Goal: Transaction & Acquisition: Purchase product/service

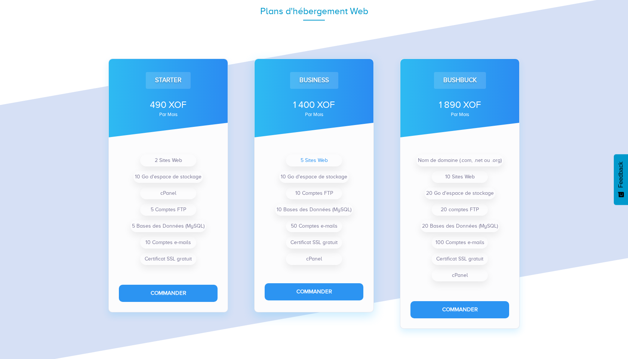
scroll to position [519, 0]
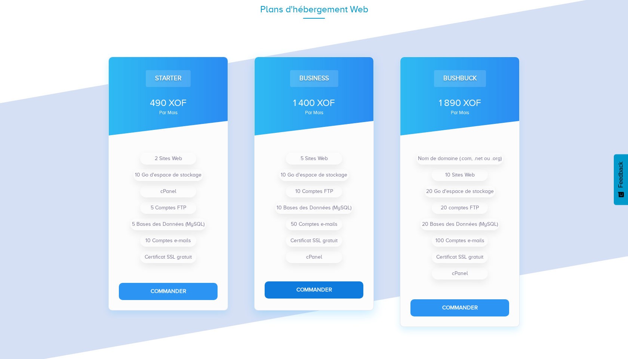
click at [308, 287] on button "Commander" at bounding box center [314, 290] width 99 height 17
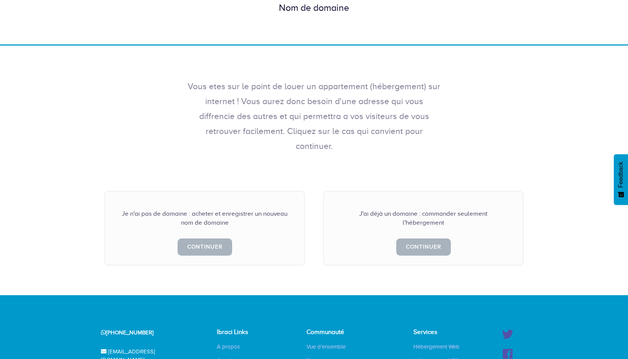
scroll to position [71, 0]
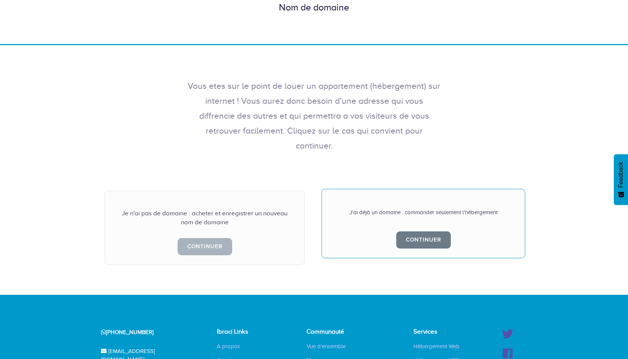
click at [413, 203] on div "J'ai déjà un domaine : commander seulement l'hébergement Continuer" at bounding box center [423, 224] width 204 height 70
click at [414, 232] on link "Continuer" at bounding box center [423, 240] width 55 height 17
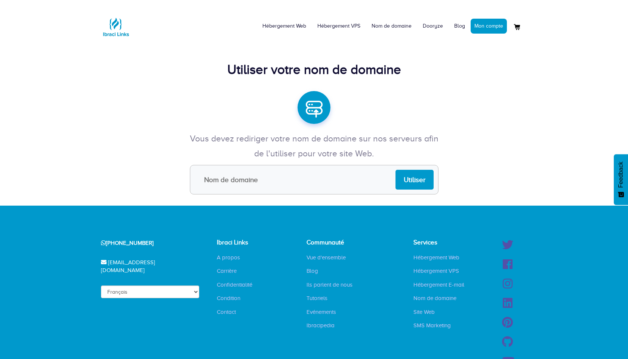
click at [295, 173] on input "text" at bounding box center [314, 180] width 248 height 30
type input "novia"
click at [259, 186] on input "novia" at bounding box center [314, 180] width 248 height 30
paste input "[DOMAIN_NAME]"
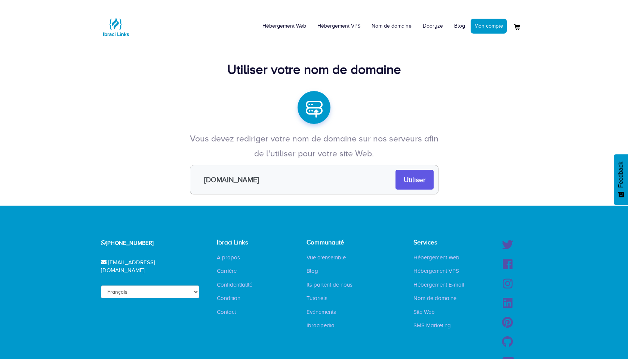
type input "noviagency.net"
click at [413, 179] on input "Utiliser" at bounding box center [414, 180] width 38 height 20
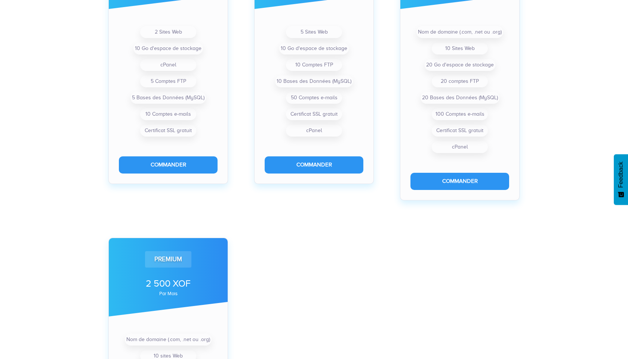
scroll to position [337, 0]
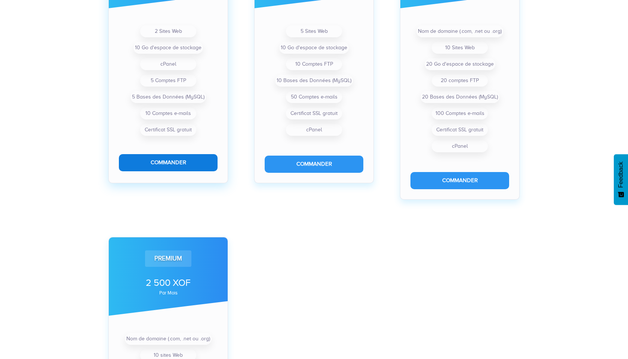
click at [173, 163] on button "Commander" at bounding box center [168, 162] width 99 height 17
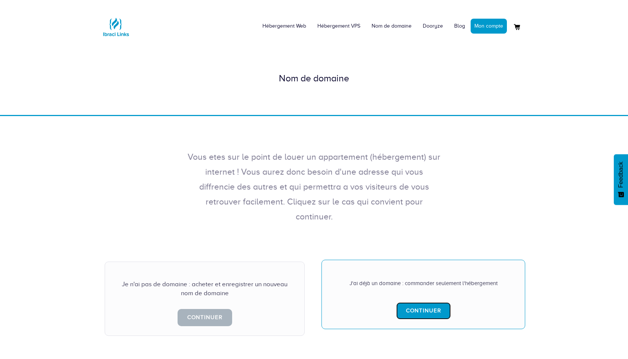
click at [408, 303] on link "Continuer" at bounding box center [423, 311] width 55 height 17
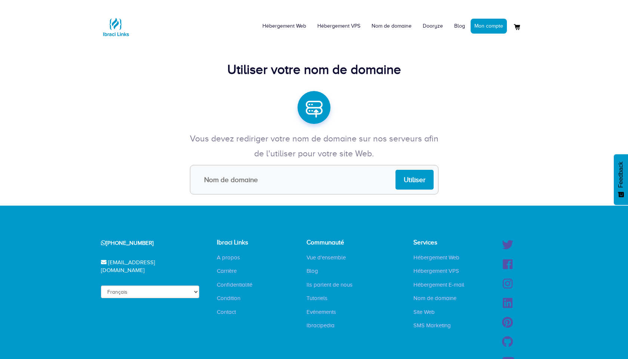
click at [278, 188] on input "text" at bounding box center [314, 180] width 248 height 30
click at [280, 186] on input "text" at bounding box center [314, 180] width 248 height 30
type input "n"
paste input "noviagency.net"
type input "noviagency.net"
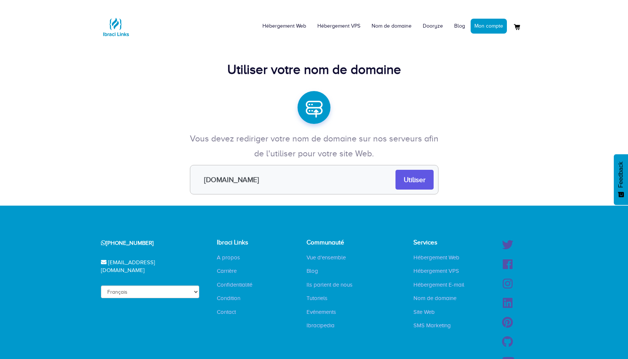
click at [419, 188] on input "Utiliser" at bounding box center [414, 180] width 38 height 20
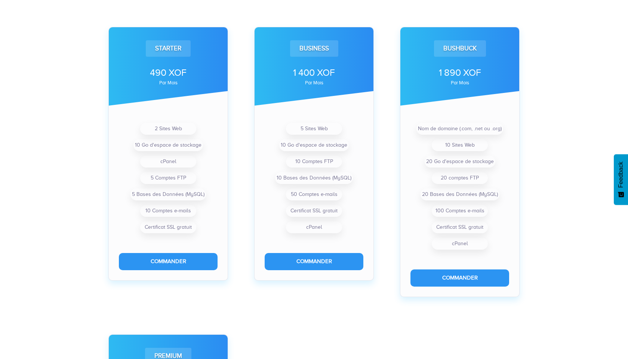
scroll to position [240, 0]
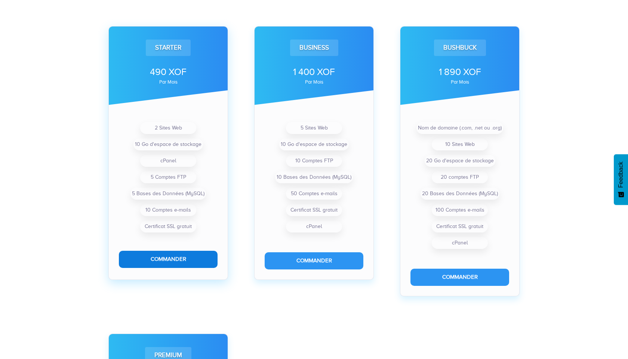
click at [168, 262] on button "Commander" at bounding box center [168, 259] width 99 height 17
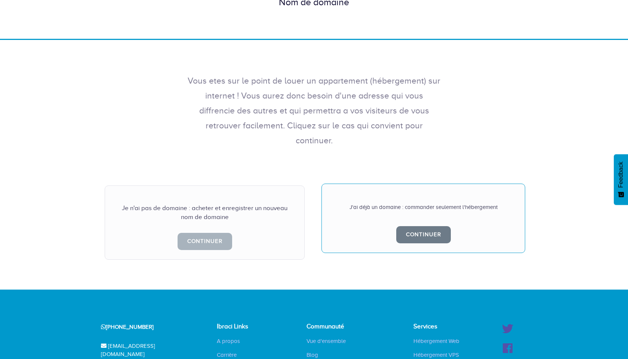
scroll to position [80, 0]
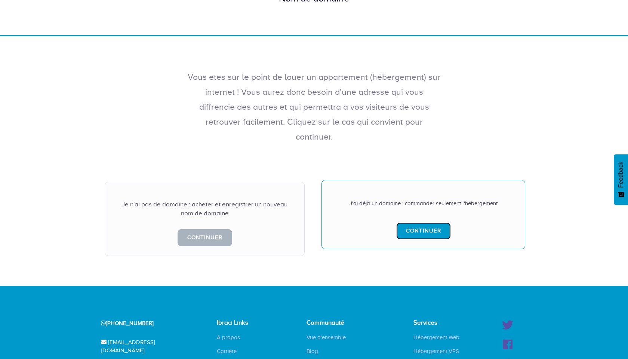
click at [417, 223] on link "Continuer" at bounding box center [423, 231] width 55 height 17
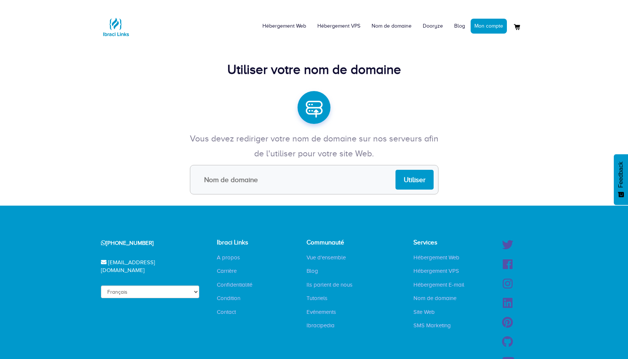
click at [277, 183] on input "text" at bounding box center [314, 180] width 248 height 30
type input "noviagency.net"
click at [410, 181] on input "Utiliser" at bounding box center [414, 180] width 38 height 20
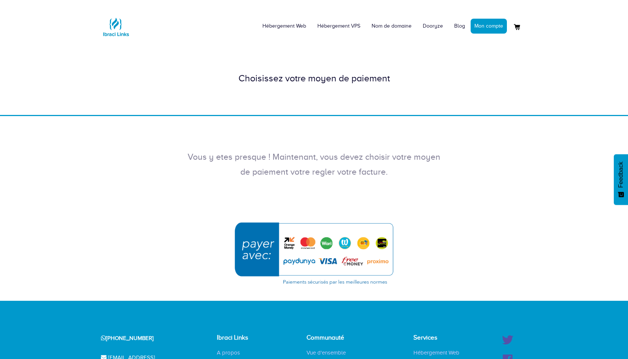
click at [365, 246] on img "submit" at bounding box center [314, 253] width 168 height 72
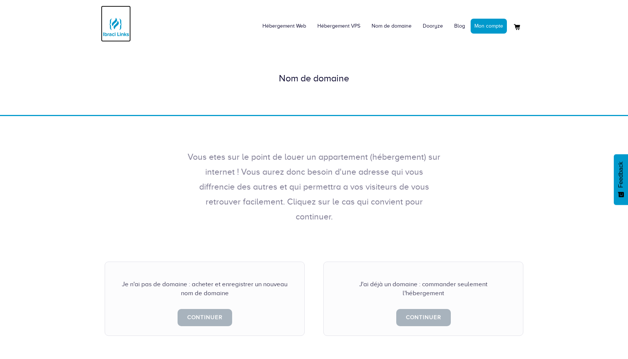
click at [116, 32] on img at bounding box center [116, 27] width 30 height 30
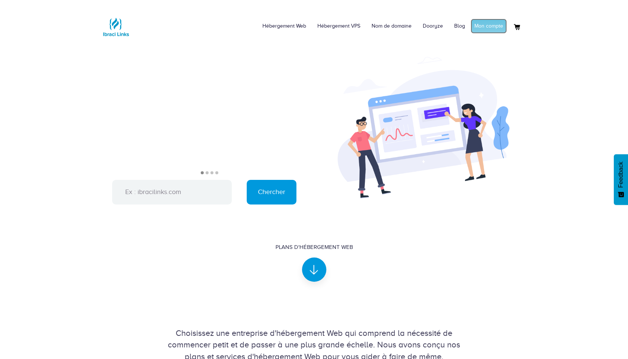
click at [490, 30] on link "Mon compte" at bounding box center [488, 26] width 36 height 15
click at [481, 26] on link "Mon compte" at bounding box center [488, 26] width 36 height 15
click at [484, 22] on link "Mon compte" at bounding box center [488, 26] width 36 height 15
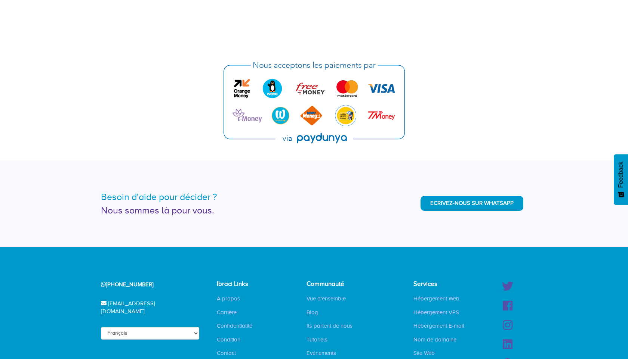
scroll to position [1801, 0]
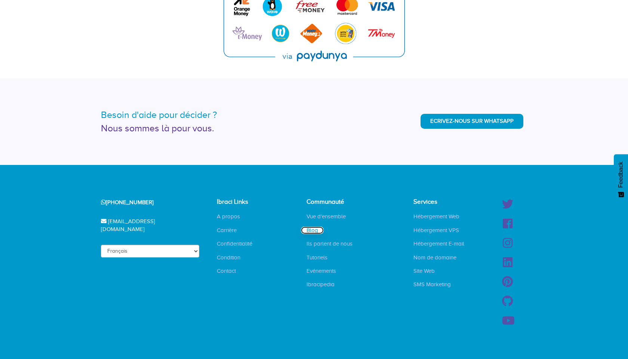
click at [313, 231] on link "Blog" at bounding box center [312, 230] width 23 height 7
click at [319, 246] on link "Ils parlent de nous" at bounding box center [329, 243] width 57 height 7
click at [318, 259] on link "Tutoriels" at bounding box center [317, 257] width 32 height 7
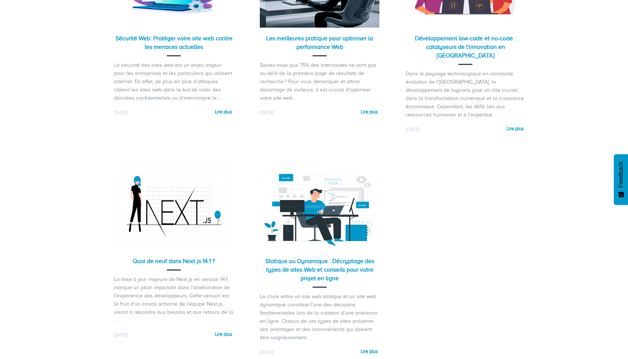
scroll to position [747, 0]
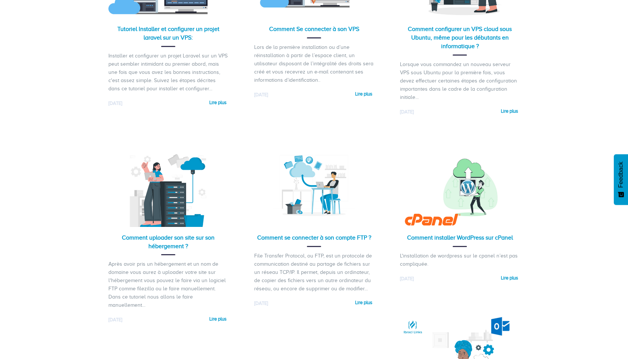
scroll to position [217, 0]
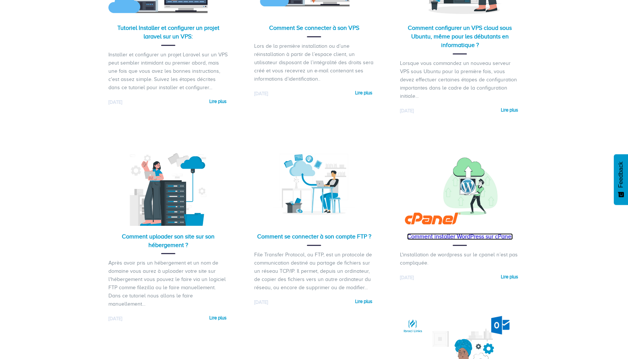
click at [472, 236] on link "Comment installer WordPress sur cPanel" at bounding box center [460, 237] width 106 height 7
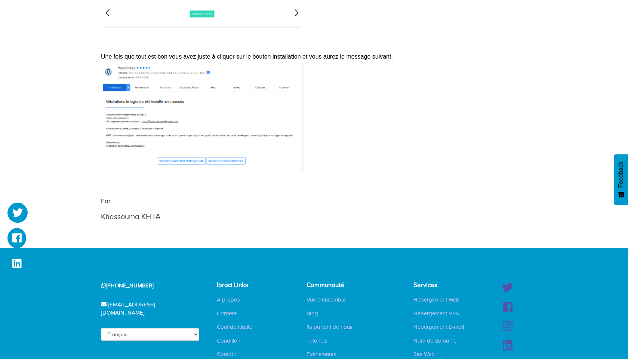
scroll to position [1394, 0]
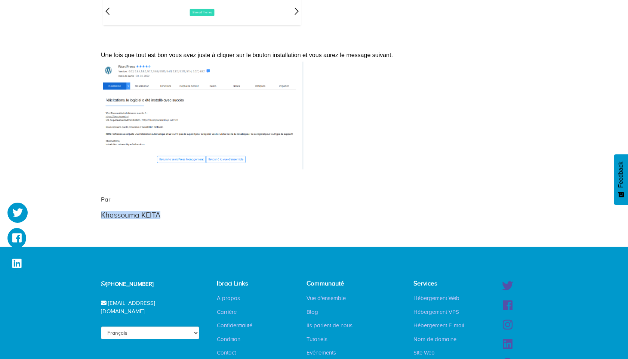
drag, startPoint x: 101, startPoint y: 215, endPoint x: 161, endPoint y: 220, distance: 60.0
click at [161, 220] on div "Par [PERSON_NAME]" at bounding box center [277, 207] width 364 height 25
copy h3 "Khassouma KEITA"
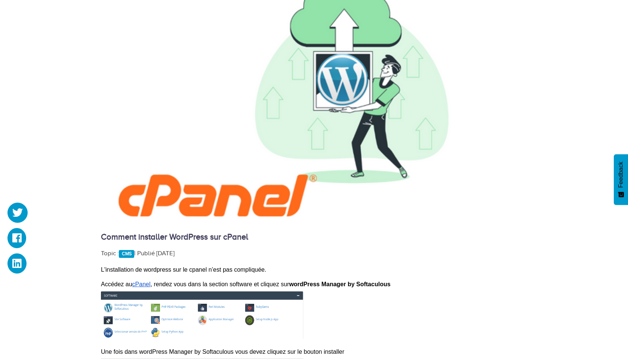
scroll to position [243, 0]
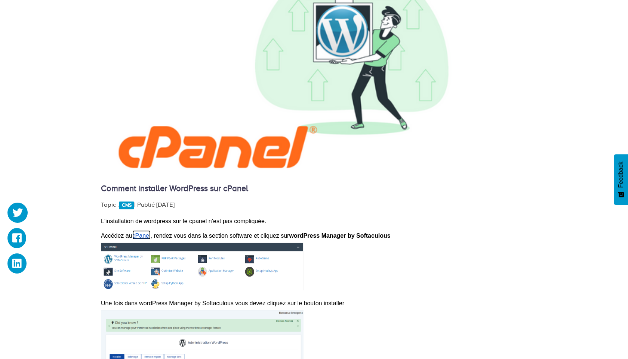
click at [142, 237] on span "cPanel" at bounding box center [141, 236] width 18 height 6
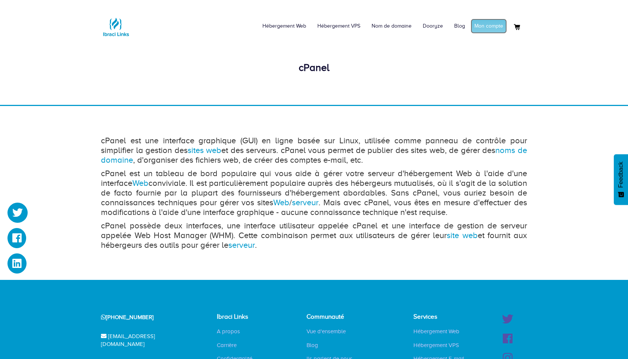
click at [480, 28] on link "Mon compte" at bounding box center [488, 26] width 36 height 15
